Goal: Information Seeking & Learning: Learn about a topic

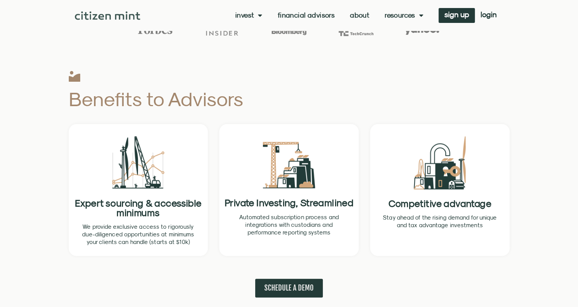
scroll to position [260, 0]
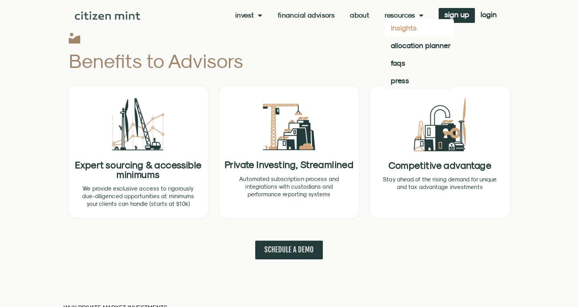
click at [399, 27] on link "insights" at bounding box center [419, 28] width 69 height 18
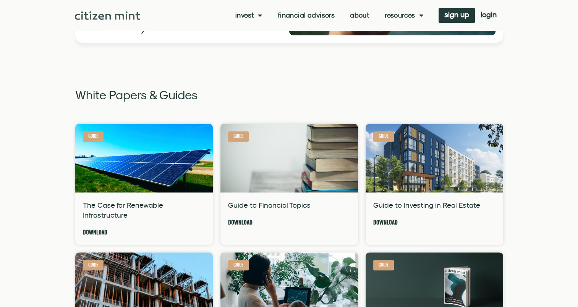
scroll to position [344, 0]
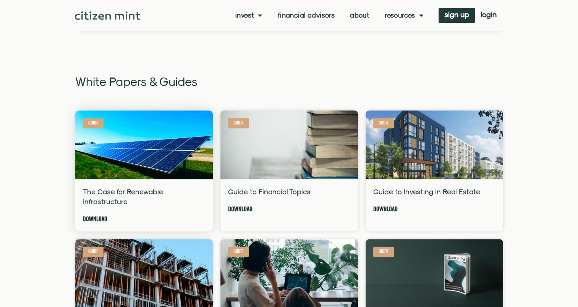
click at [135, 155] on img at bounding box center [143, 144] width 139 height 104
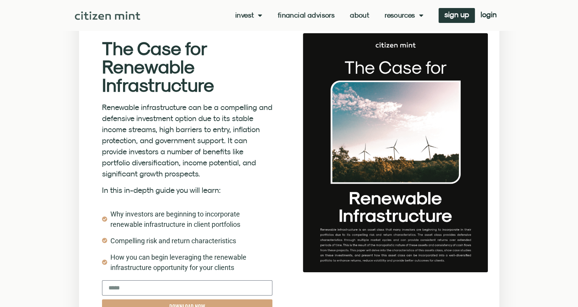
scroll to position [38, 0]
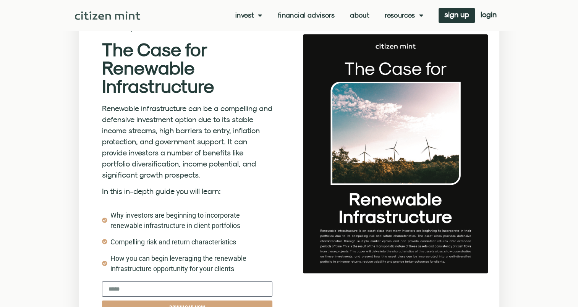
click at [409, 18] on link "Resources" at bounding box center [404, 15] width 39 height 8
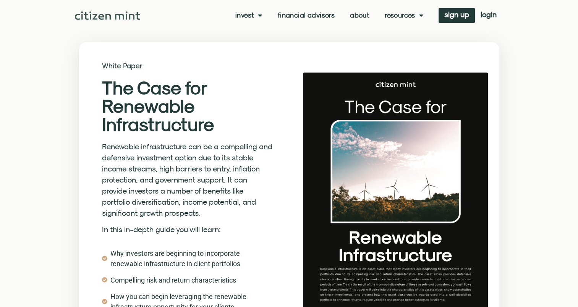
click at [400, 15] on link "Resources" at bounding box center [404, 15] width 39 height 8
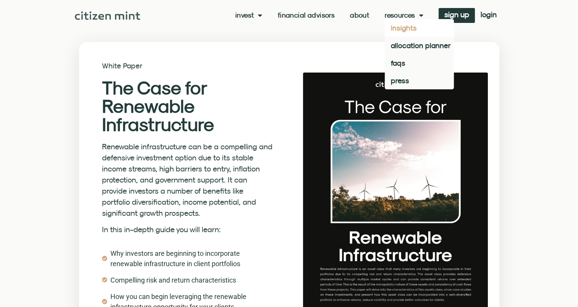
click at [398, 33] on link "insights" at bounding box center [419, 28] width 69 height 18
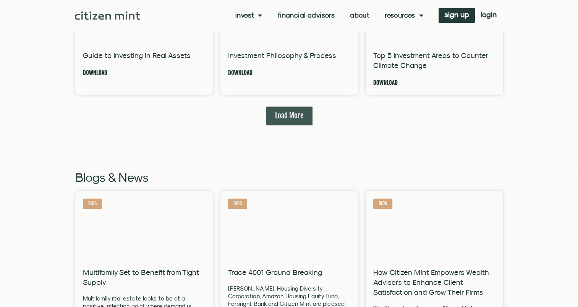
scroll to position [687, 0]
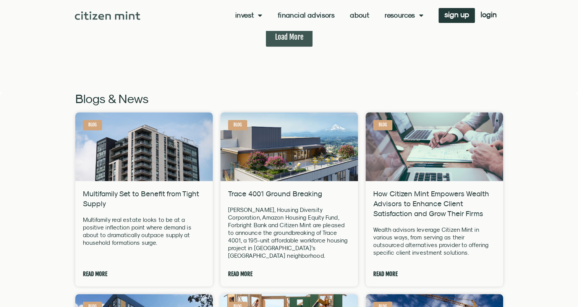
click at [356, 14] on link "About" at bounding box center [359, 15] width 19 height 8
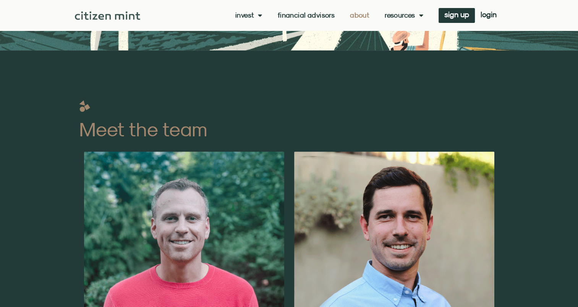
scroll to position [115, 0]
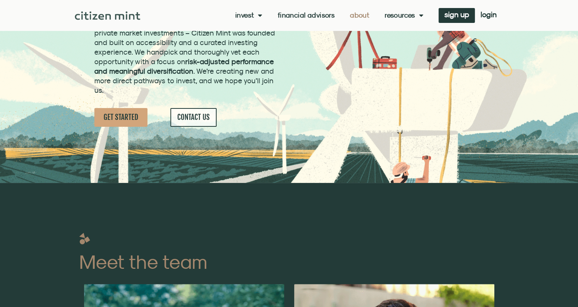
click at [125, 114] on span "GET STARTED" at bounding box center [121, 118] width 35 height 10
click at [308, 13] on link "Financial Advisors" at bounding box center [306, 15] width 57 height 8
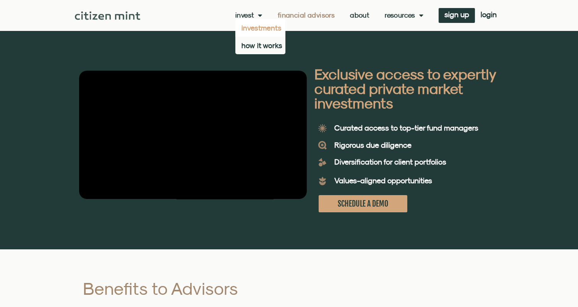
click at [259, 27] on link "investments" at bounding box center [260, 28] width 50 height 18
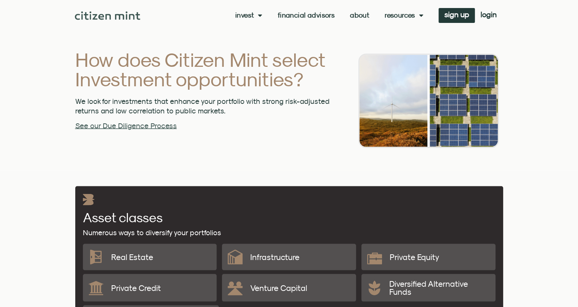
scroll to position [1566, 0]
